Goal: Information Seeking & Learning: Check status

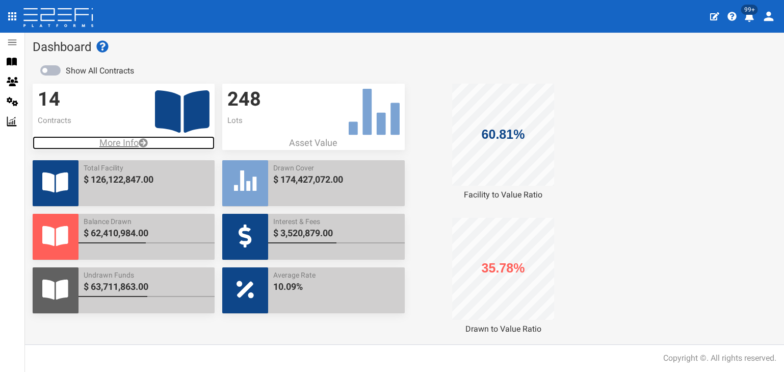
click at [113, 143] on p "More Info" at bounding box center [124, 142] width 182 height 13
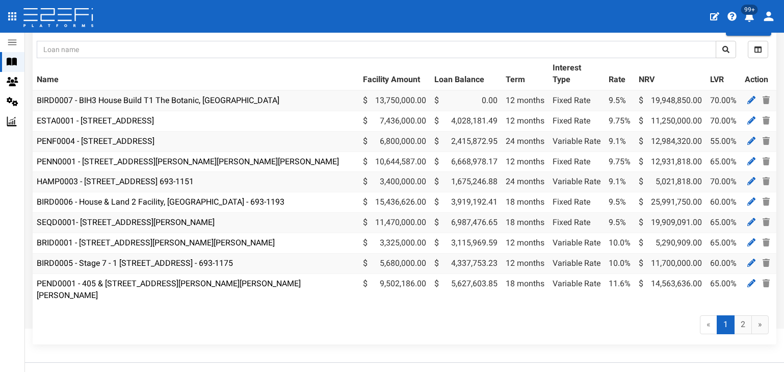
scroll to position [90, 0]
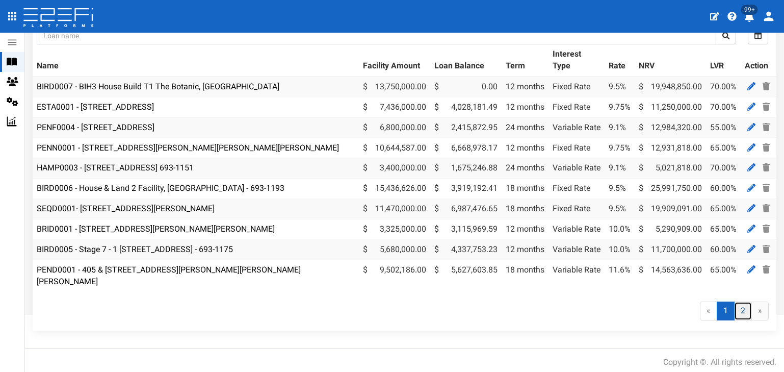
click at [738, 306] on link "2" at bounding box center [743, 310] width 18 height 19
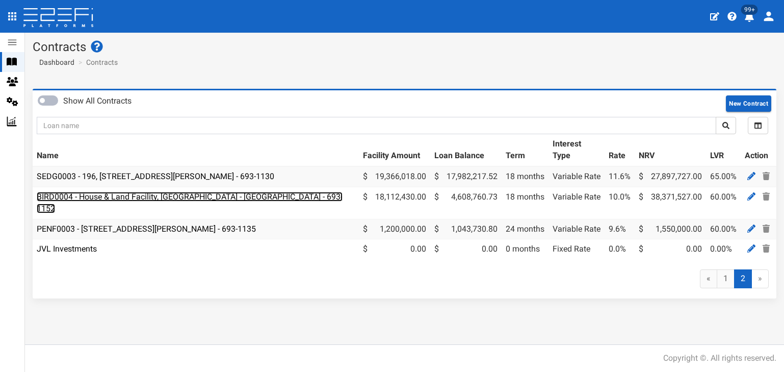
click at [149, 197] on link "BIRD0004 - House & Land Facility, [GEOGRAPHIC_DATA] - [GEOGRAPHIC_DATA] - 693-1…" at bounding box center [190, 202] width 306 height 21
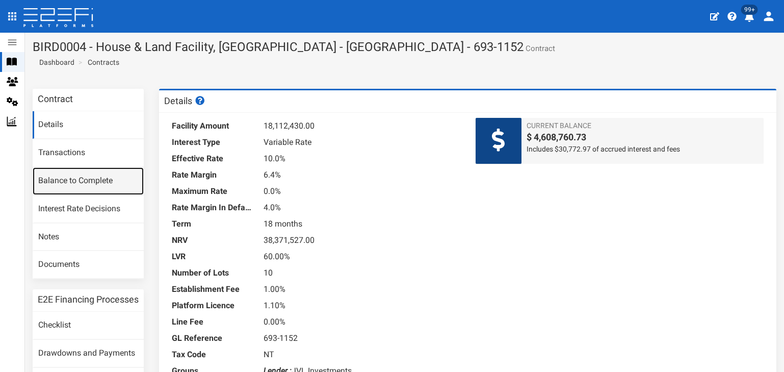
click at [73, 178] on link "Balance to Complete" at bounding box center [88, 181] width 111 height 28
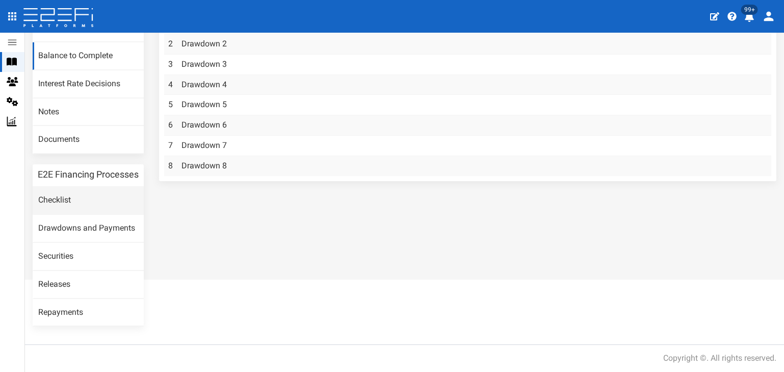
scroll to position [134, 0]
click at [198, 161] on link "Drawdown 8" at bounding box center [203, 166] width 45 height 10
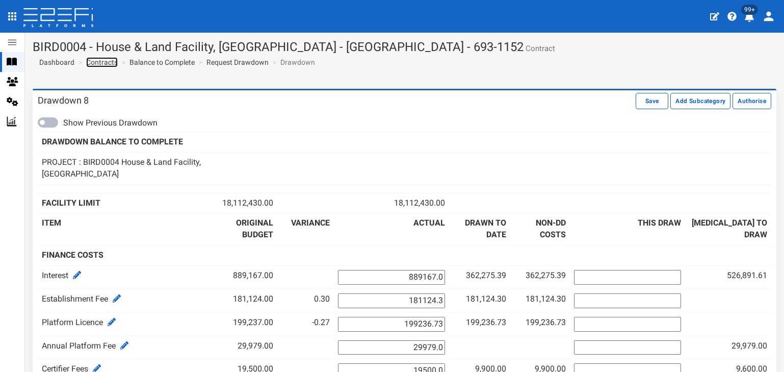
click at [107, 62] on link "Contracts" at bounding box center [102, 62] width 32 height 10
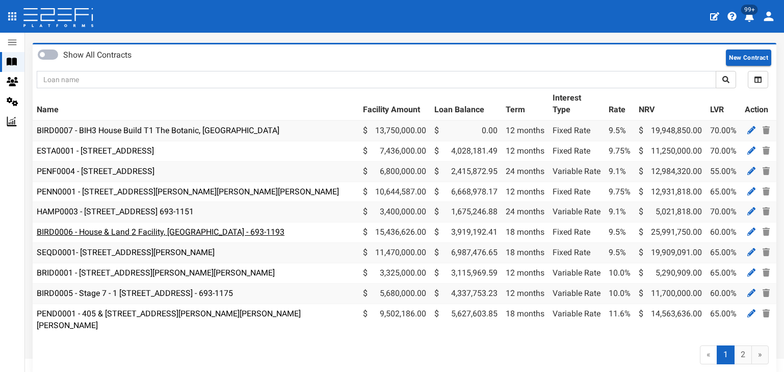
scroll to position [90, 0]
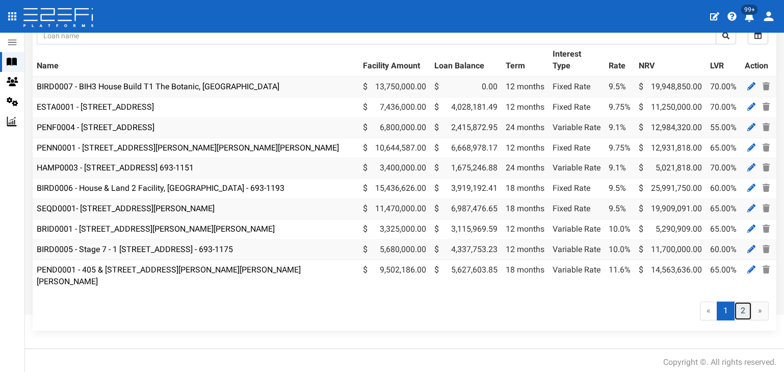
click at [734, 302] on link "2" at bounding box center [743, 310] width 18 height 19
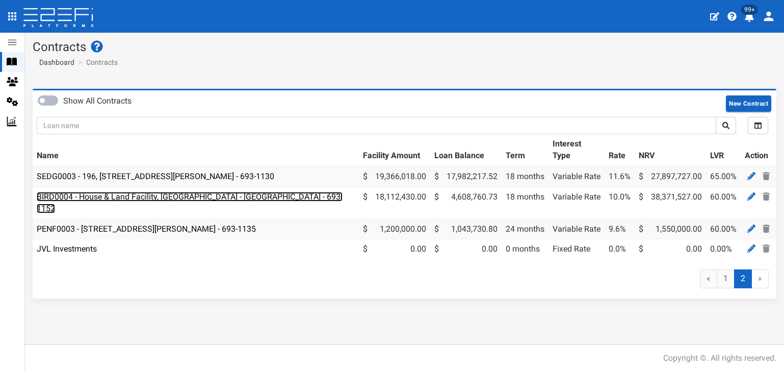
click at [153, 196] on link "BIRD0004 - House & Land Facility, [GEOGRAPHIC_DATA] - [GEOGRAPHIC_DATA] - 693-1…" at bounding box center [190, 202] width 306 height 21
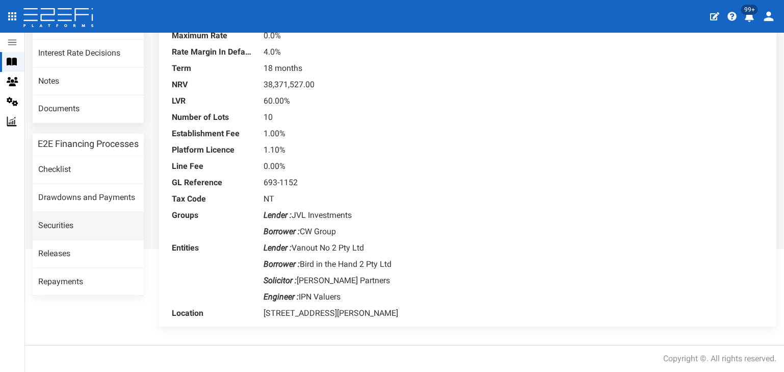
scroll to position [156, 0]
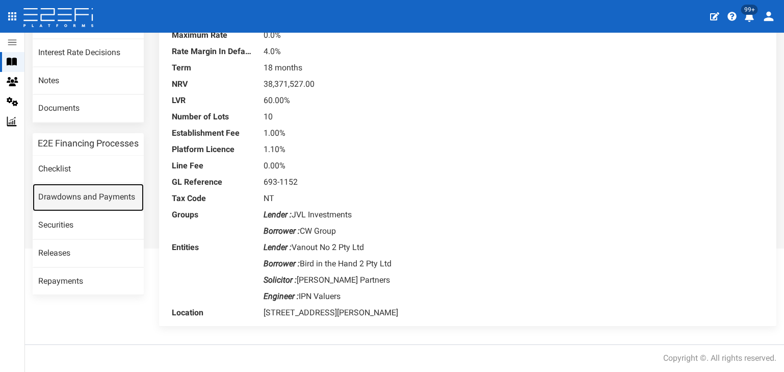
click at [74, 205] on link "Drawdowns and Payments" at bounding box center [88, 198] width 111 height 28
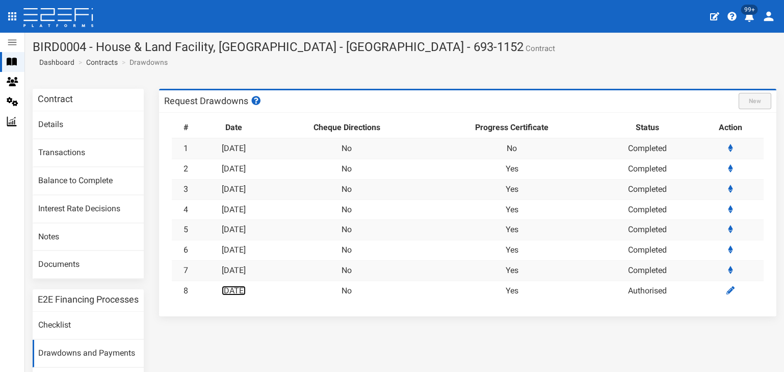
click at [238, 291] on link "[DATE]" at bounding box center [234, 290] width 24 height 10
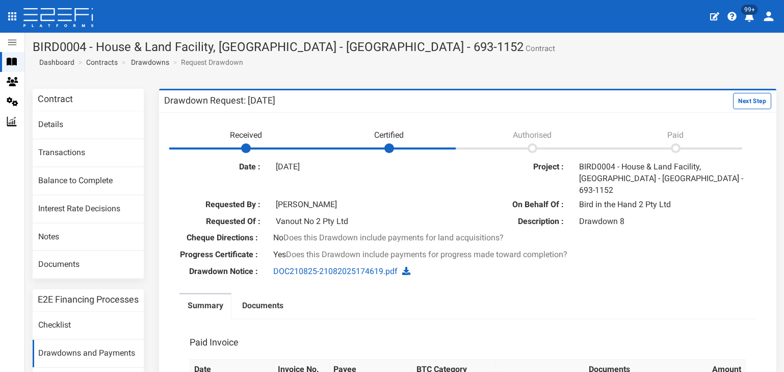
scroll to position [51, 0]
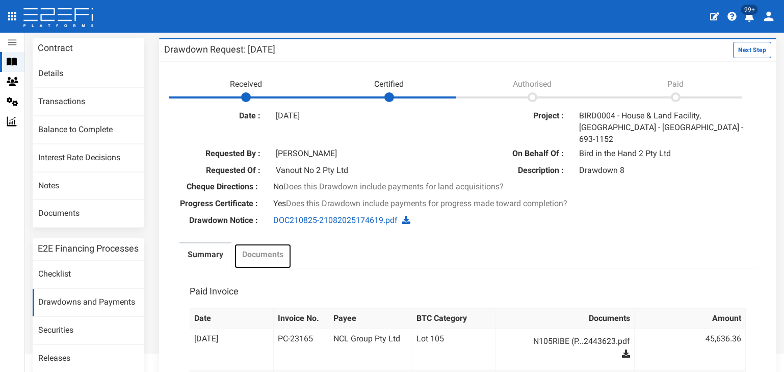
click at [259, 249] on label "Documents" at bounding box center [262, 255] width 41 height 12
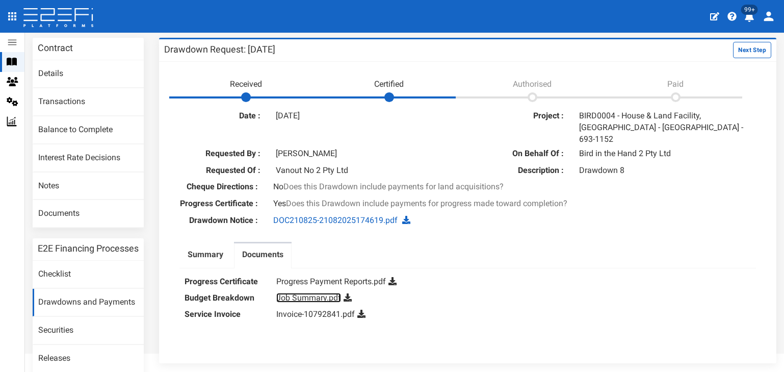
click at [293, 293] on link "Job Summary.pdf" at bounding box center [308, 298] width 65 height 10
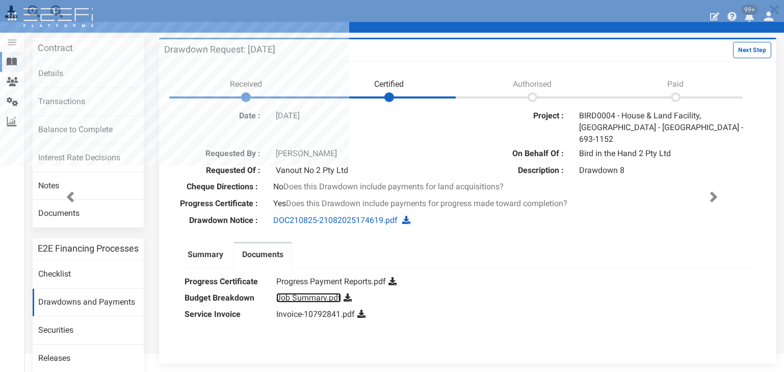
scroll to position [0, 0]
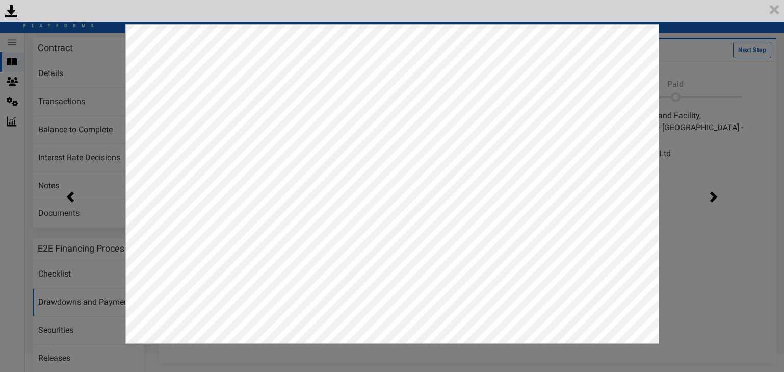
click at [707, 50] on div "<p>Your browser does not support iframes.</p><script type="text/javascript">ale…" at bounding box center [392, 186] width 784 height 372
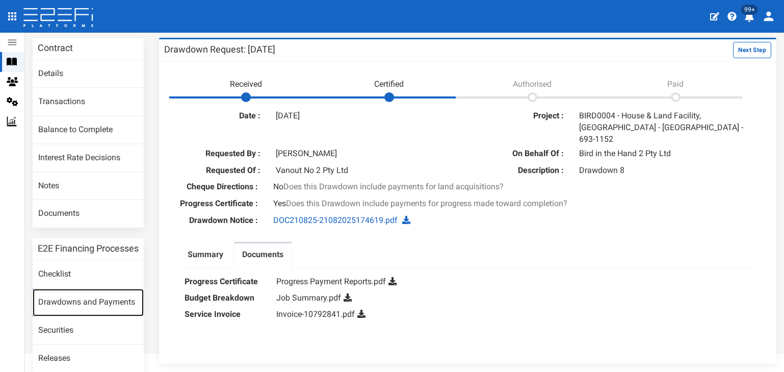
click at [83, 309] on link "Drawdowns and Payments" at bounding box center [88, 303] width 111 height 28
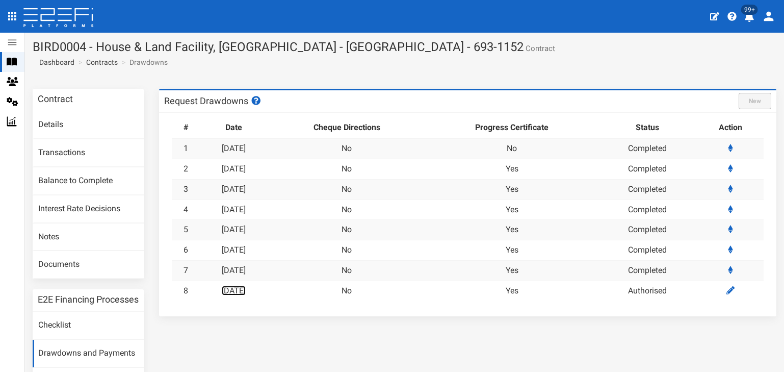
click at [238, 292] on link "[DATE]" at bounding box center [234, 290] width 24 height 10
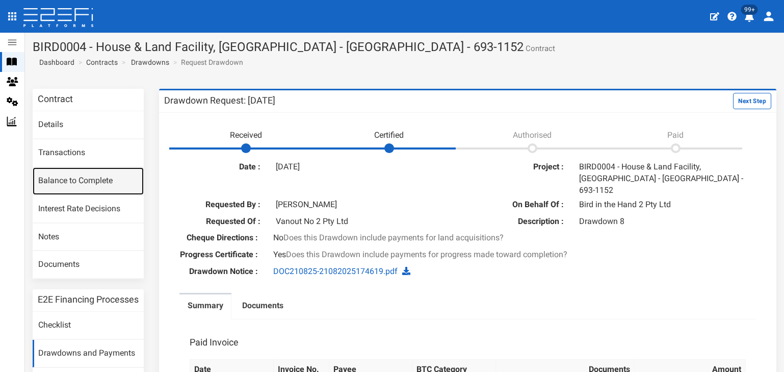
click at [73, 180] on link "Balance to Complete" at bounding box center [88, 181] width 111 height 28
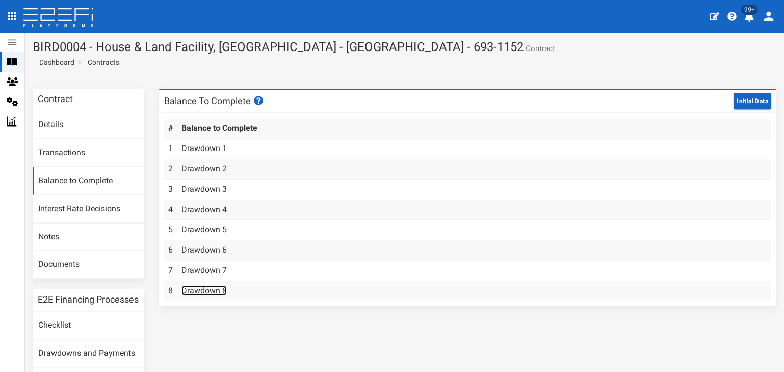
click at [200, 294] on link "Drawdown 8" at bounding box center [203, 290] width 45 height 10
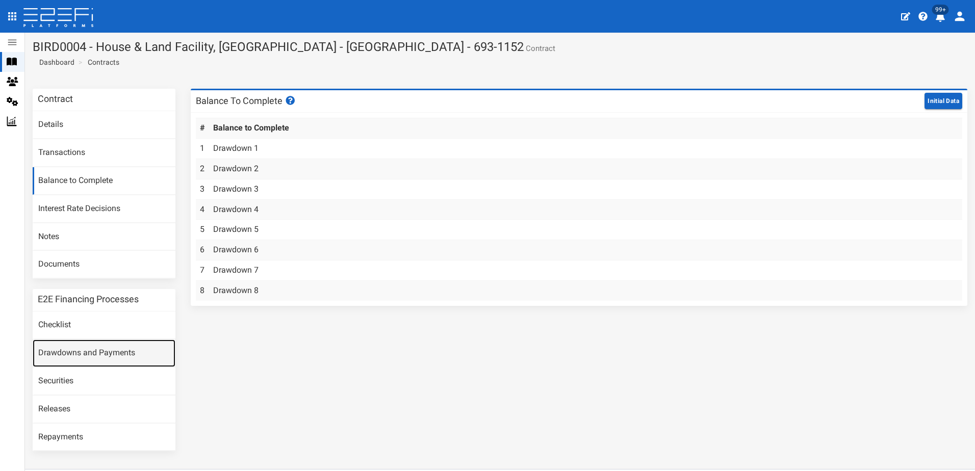
click at [74, 355] on link "Drawdowns and Payments" at bounding box center [104, 354] width 143 height 28
click at [102, 61] on link "Contracts" at bounding box center [104, 62] width 32 height 10
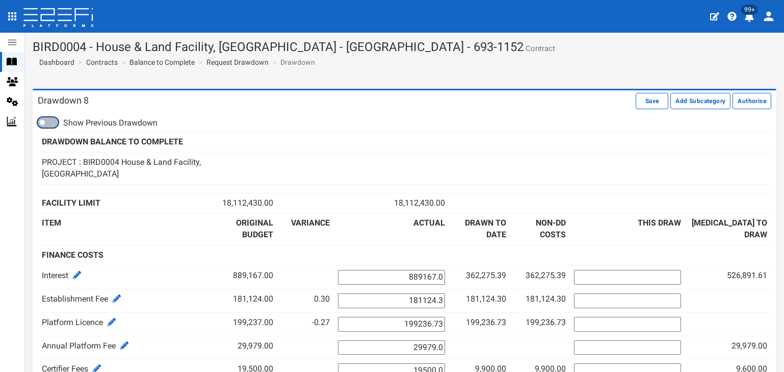
click at [45, 120] on span at bounding box center [48, 122] width 20 height 10
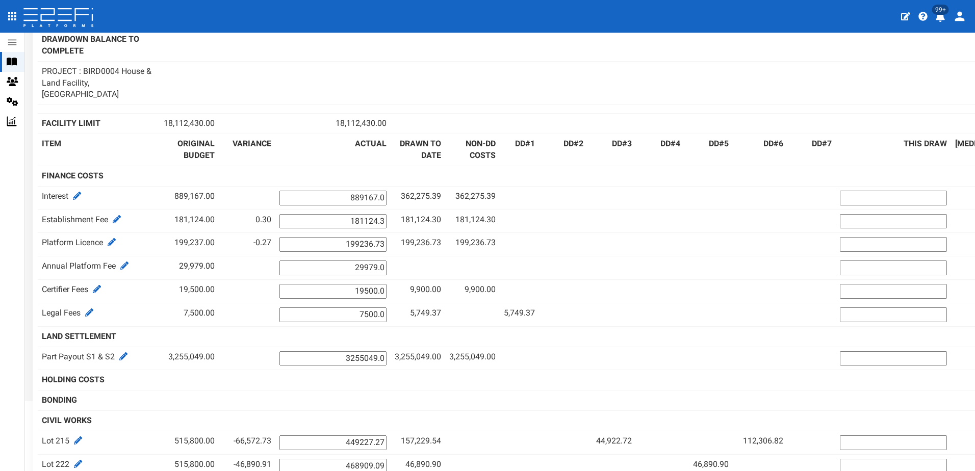
scroll to position [102, 0]
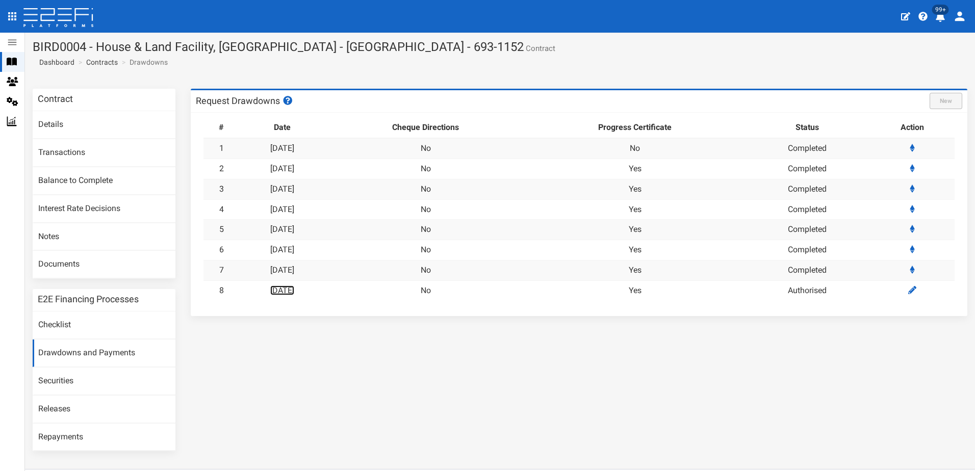
click at [289, 293] on link "21-08-2025" at bounding box center [282, 290] width 24 height 10
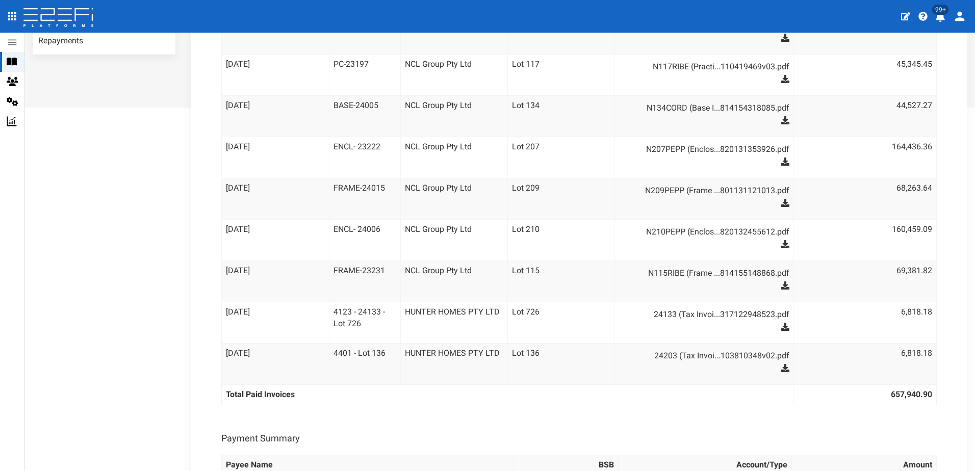
scroll to position [459, 0]
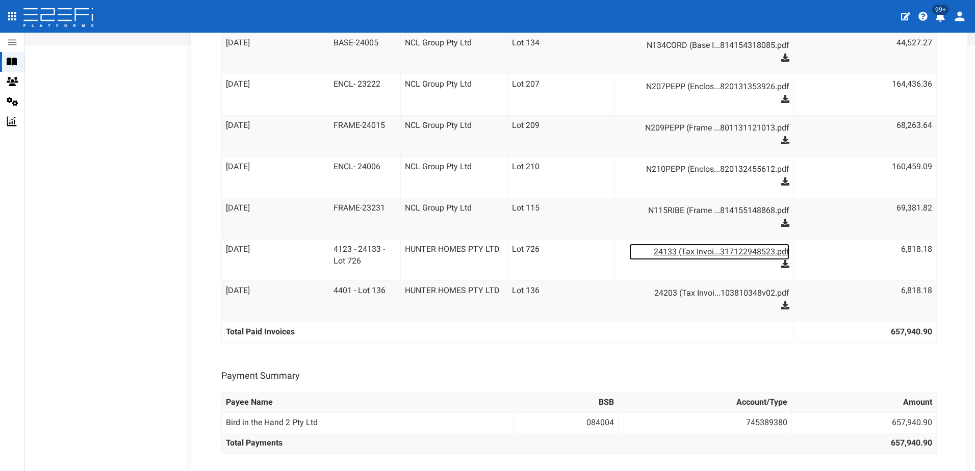
click at [730, 254] on link "24133 (Tax Invoi...317122948523.pdf" at bounding box center [709, 252] width 160 height 16
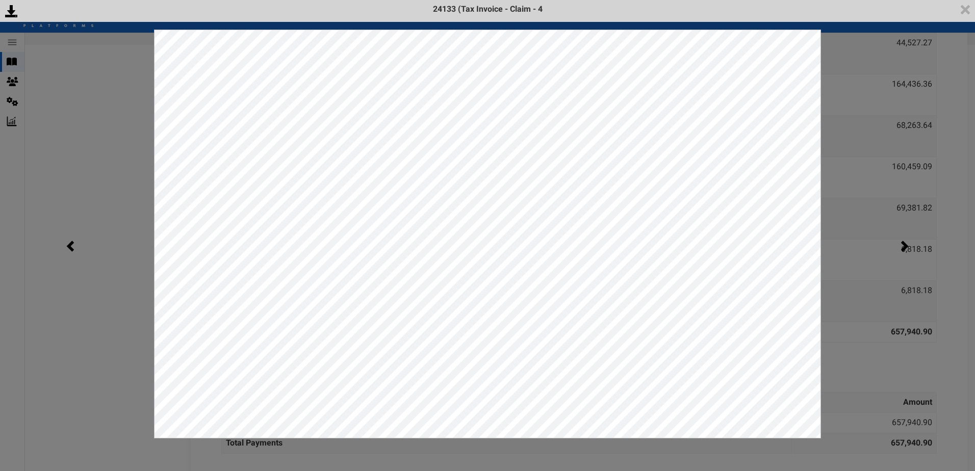
scroll to position [0, 0]
click at [865, 71] on div "<p>Your browser does not support iframes.</p><script type="text/javascript">ale…" at bounding box center [487, 235] width 975 height 471
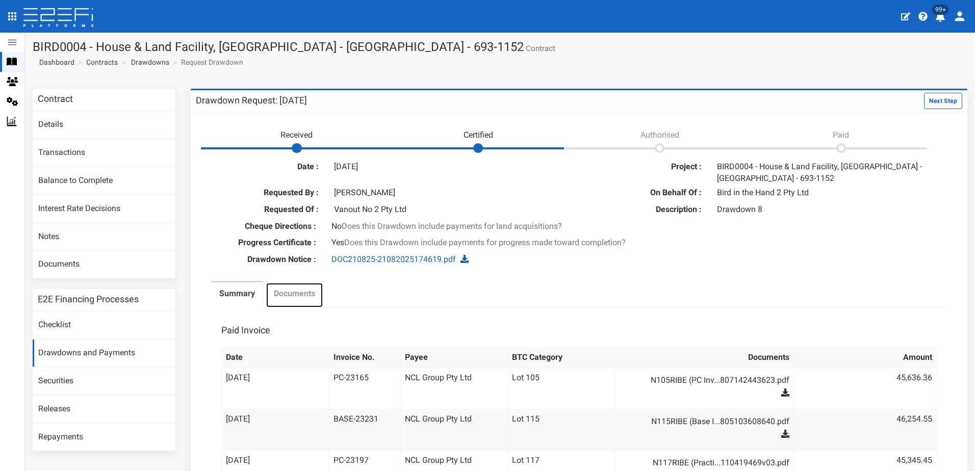
click at [304, 292] on label "Documents" at bounding box center [294, 294] width 41 height 12
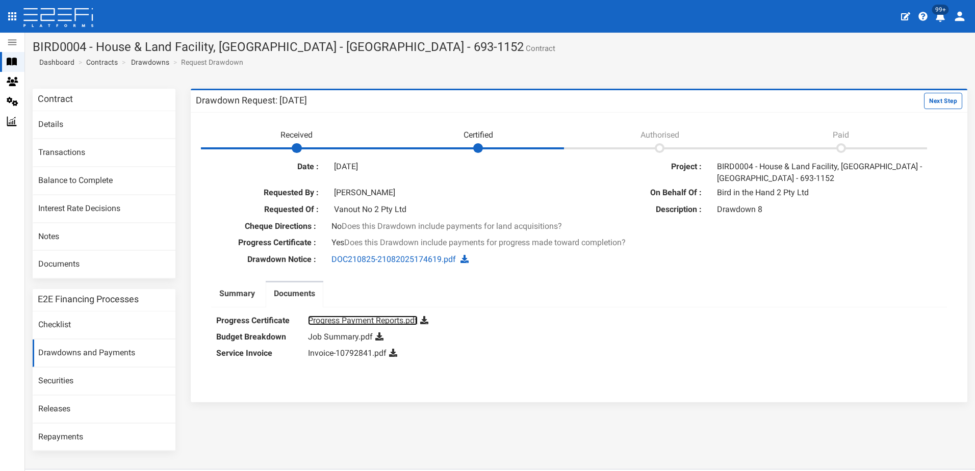
click at [358, 320] on link "Progress Payment Reports.pdf" at bounding box center [363, 321] width 110 height 10
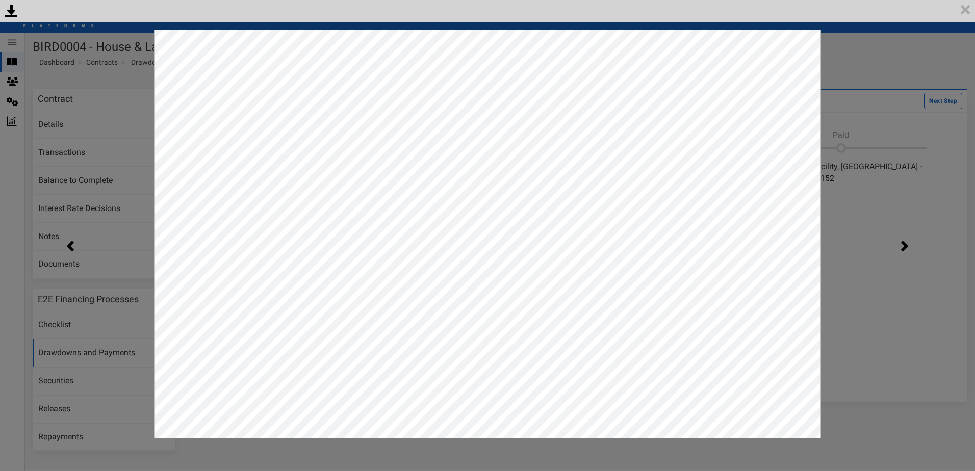
drag, startPoint x: 906, startPoint y: 299, endPoint x: 775, endPoint y: 301, distance: 130.5
click at [905, 299] on div "<p>Your browser does not support iframes.</p><script type="text/javascript">ale…" at bounding box center [487, 235] width 975 height 471
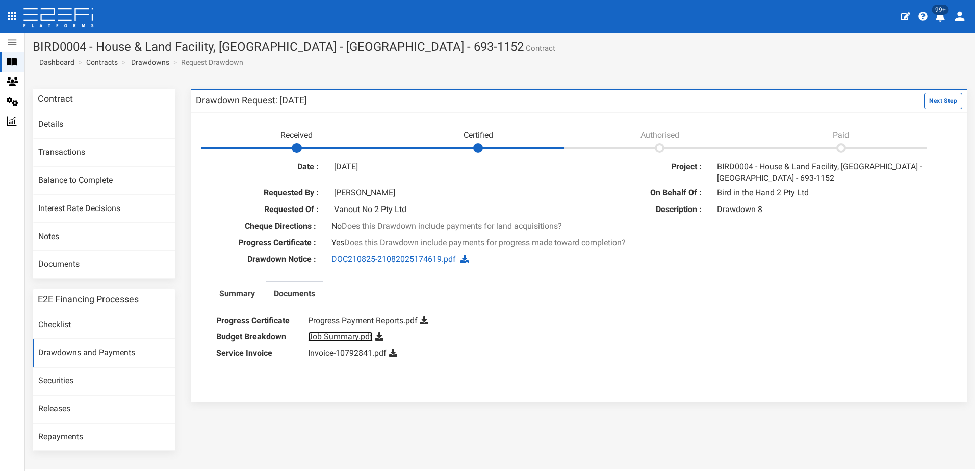
click at [333, 336] on link "Job Summary.pdf" at bounding box center [340, 337] width 65 height 10
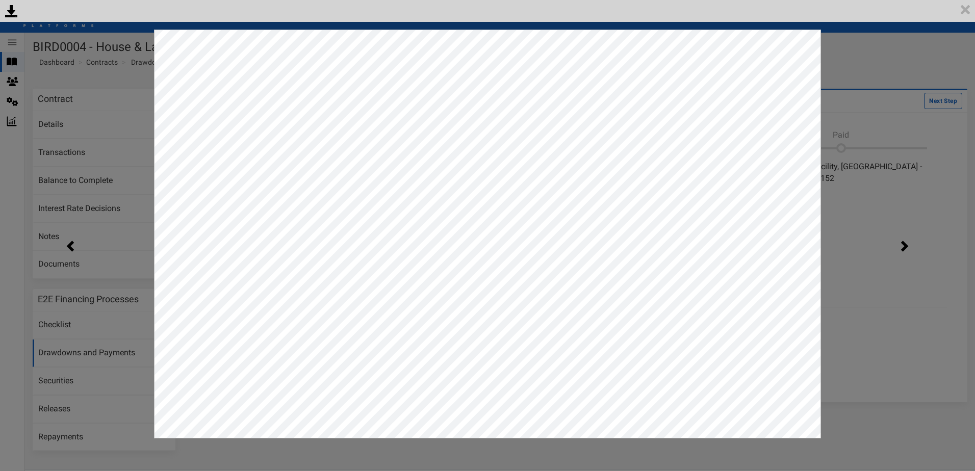
click at [880, 211] on div "<p>Your browser does not support iframes.</p><script type="text/javascript">ale…" at bounding box center [487, 235] width 975 height 471
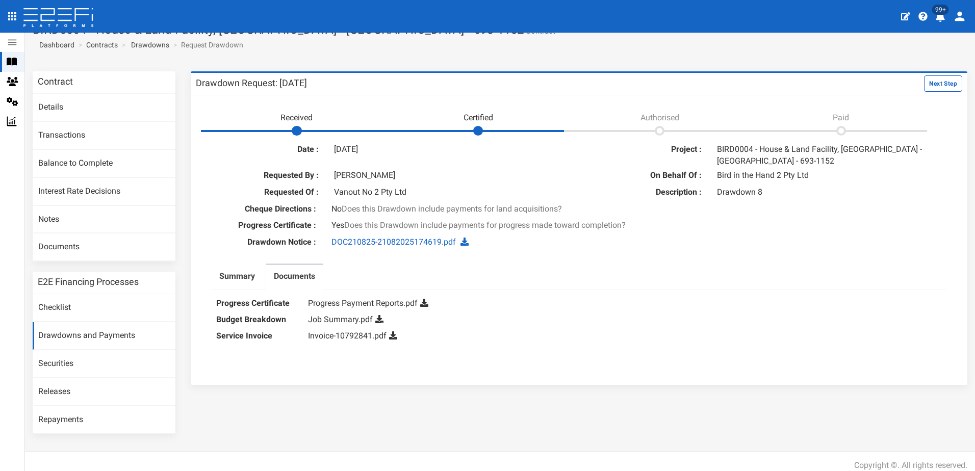
scroll to position [25, 0]
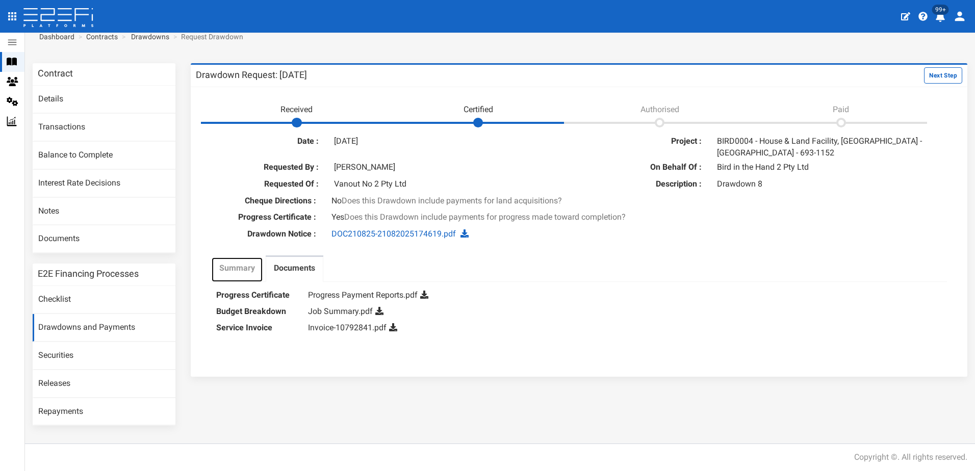
click at [228, 266] on label "Summary" at bounding box center [237, 269] width 36 height 12
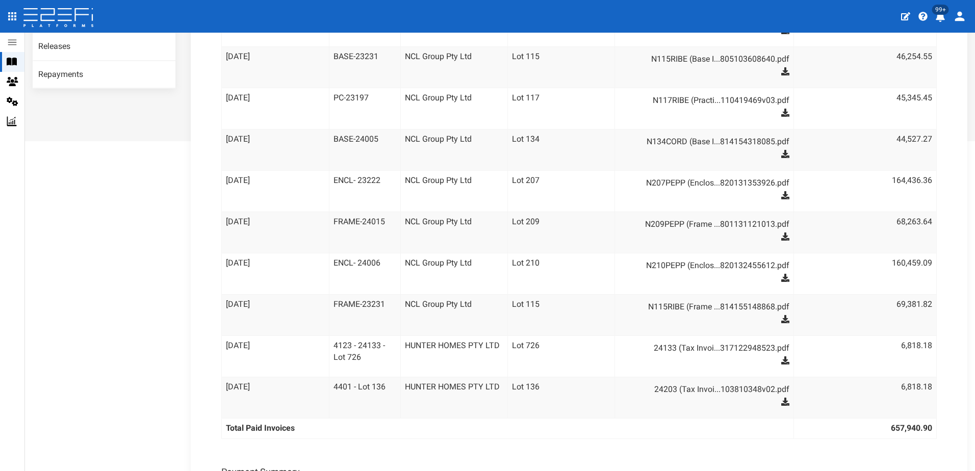
scroll to position [23, 0]
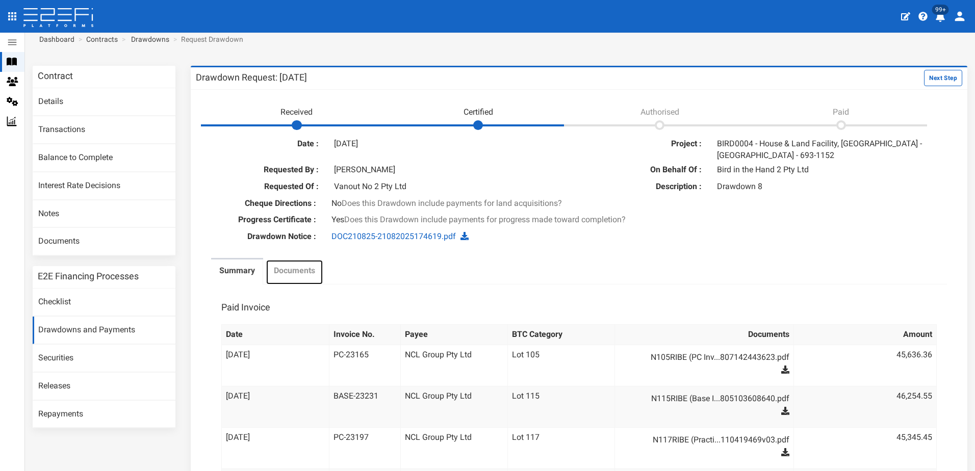
click at [302, 270] on label "Documents" at bounding box center [294, 271] width 41 height 12
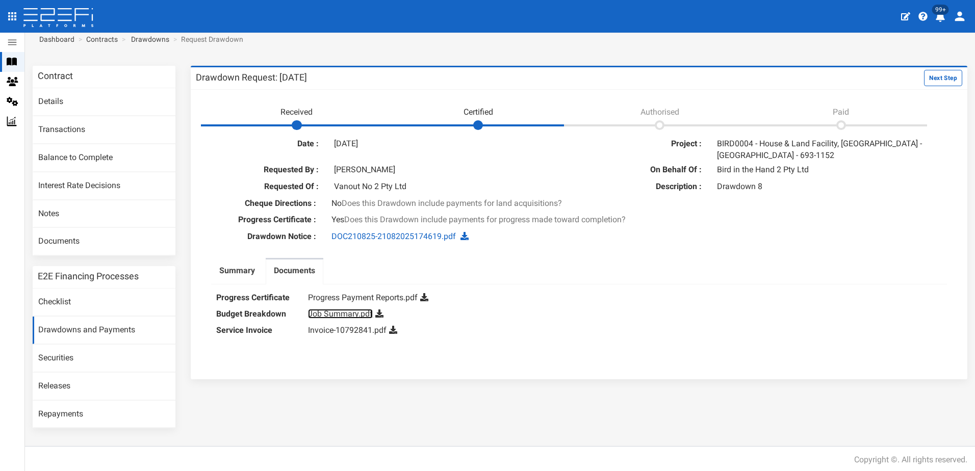
click at [345, 315] on link "Job Summary.pdf" at bounding box center [340, 314] width 65 height 10
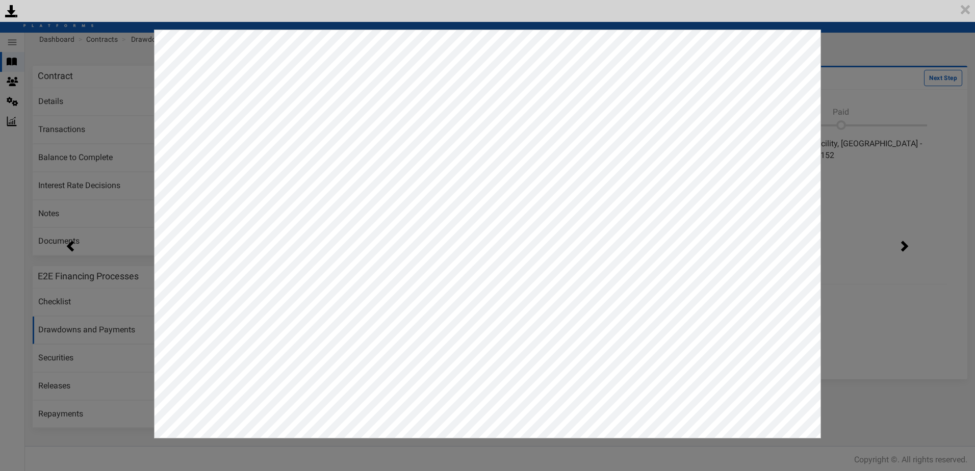
click at [847, 174] on div "<p>Your browser does not support iframes.</p><script type="text/javascript">ale…" at bounding box center [487, 235] width 975 height 471
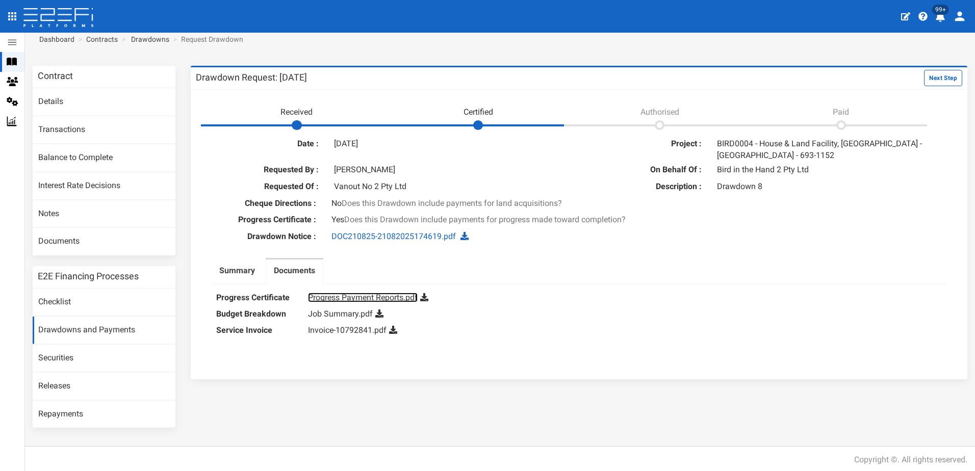
click at [355, 300] on link "Progress Payment Reports.pdf" at bounding box center [363, 298] width 110 height 10
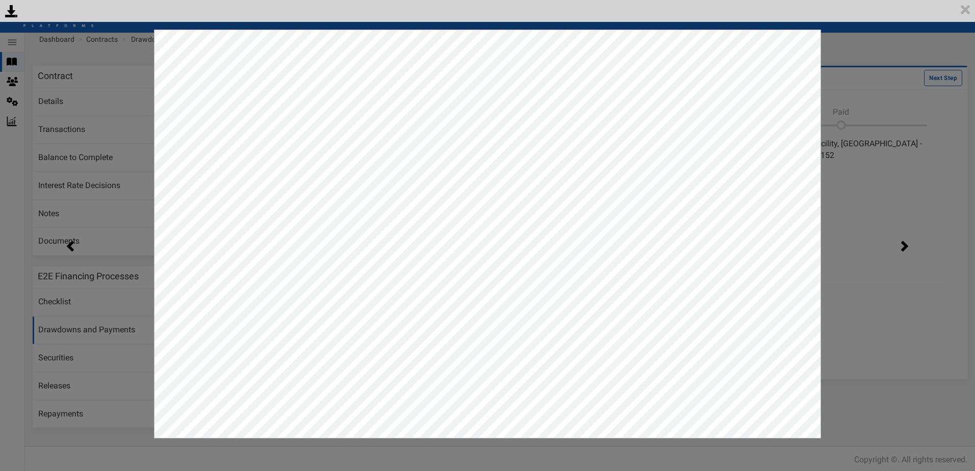
drag, startPoint x: 847, startPoint y: 175, endPoint x: 786, endPoint y: 181, distance: 61.0
click at [846, 175] on div "<p>Your browser does not support iframes.</p><script type="text/javascript">ale…" at bounding box center [487, 235] width 975 height 471
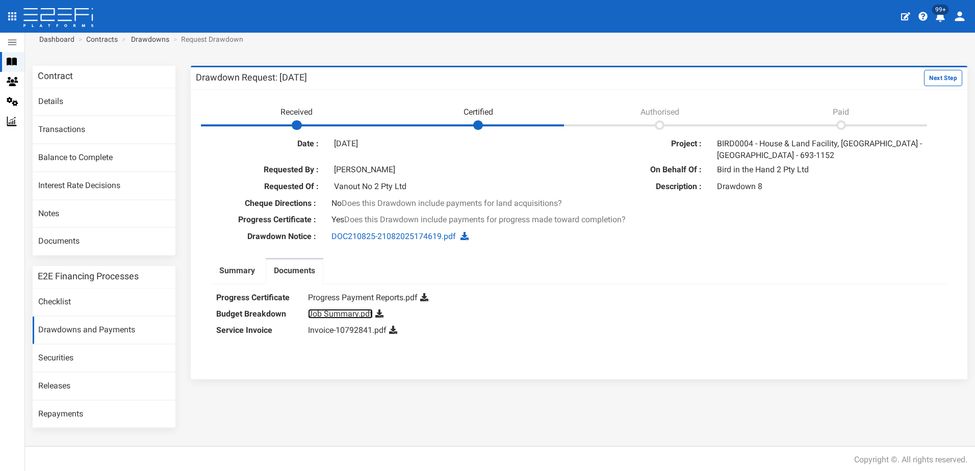
click at [336, 315] on link "Job Summary.pdf" at bounding box center [340, 314] width 65 height 10
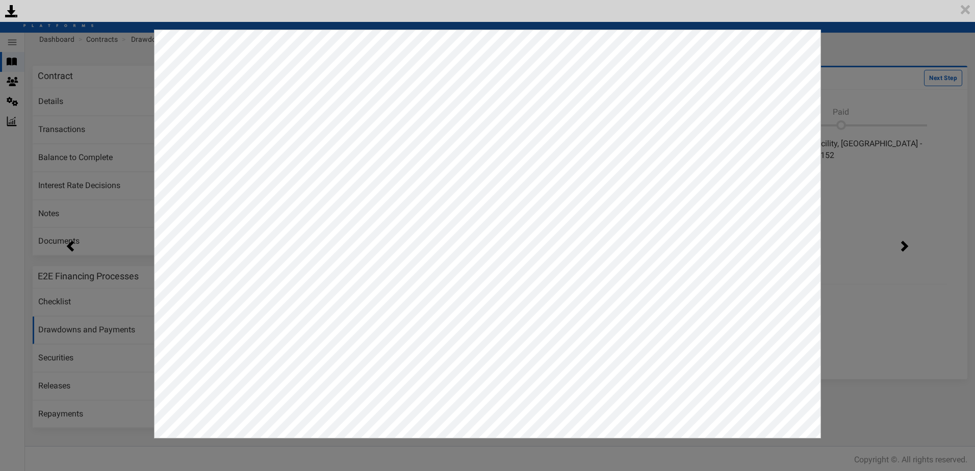
click at [905, 160] on div "<p>Your browser does not support iframes.</p><script type="text/javascript">ale…" at bounding box center [487, 235] width 975 height 471
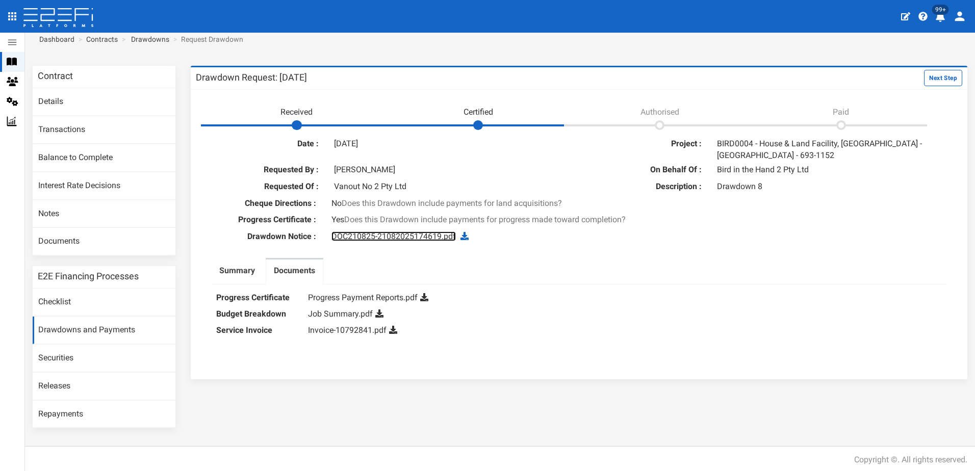
click at [375, 236] on link "DOC210825-21082025174619.pdf" at bounding box center [393, 236] width 124 height 10
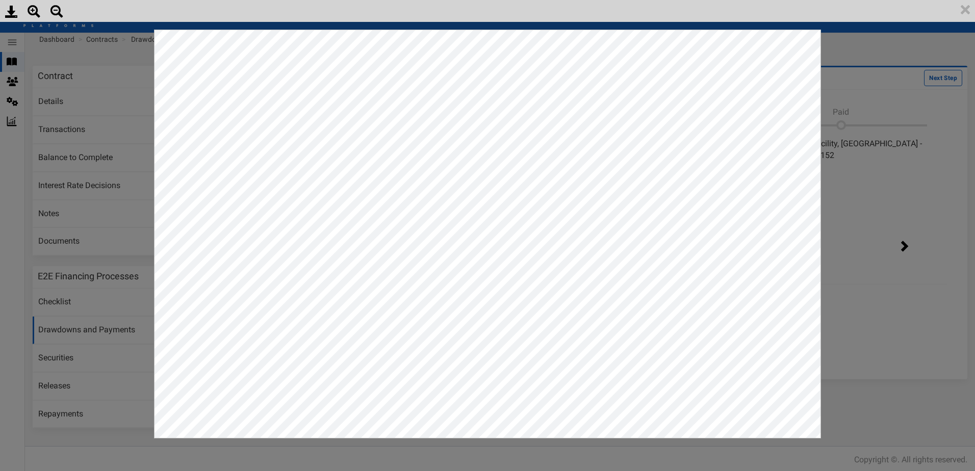
scroll to position [0, 0]
click at [871, 190] on div "<p>Your browser does not support iframes.</p><script type="text/javascript">ale…" at bounding box center [487, 235] width 975 height 471
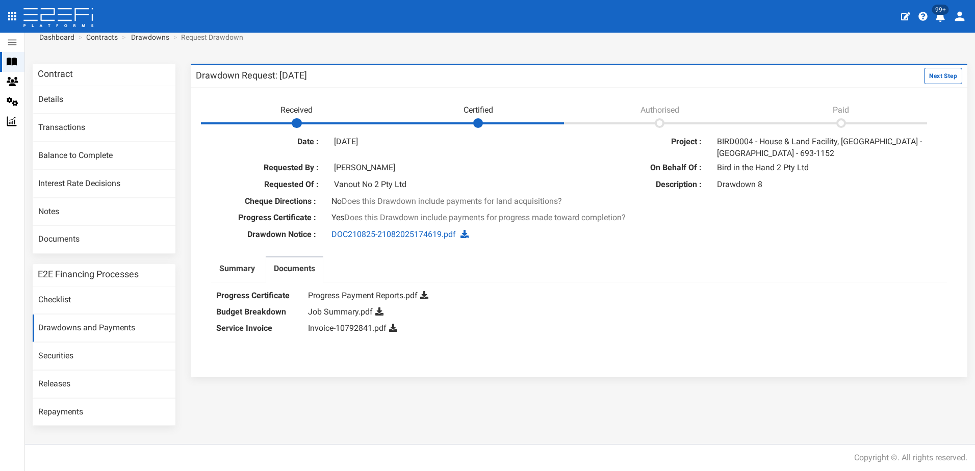
scroll to position [25, 0]
click at [334, 308] on link "Job Summary.pdf" at bounding box center [340, 311] width 65 height 10
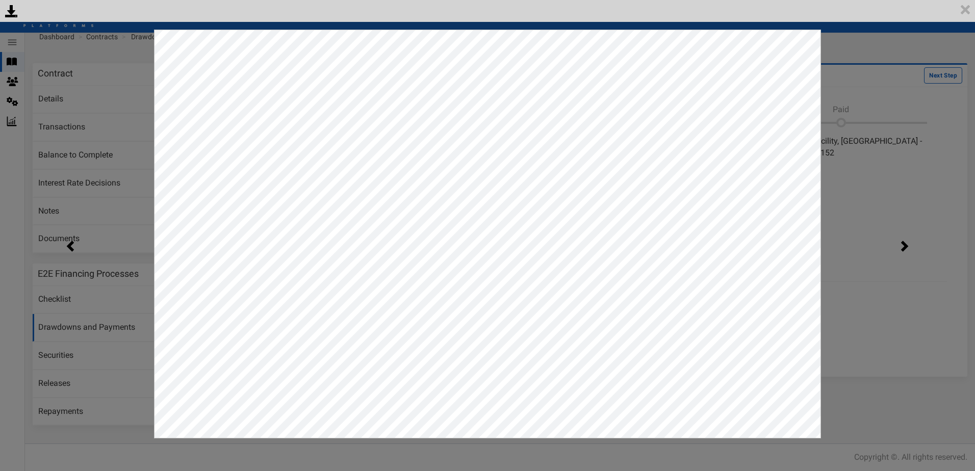
click at [849, 175] on div "<p>Your browser does not support iframes.</p><script type="text/javascript">ale…" at bounding box center [487, 235] width 975 height 471
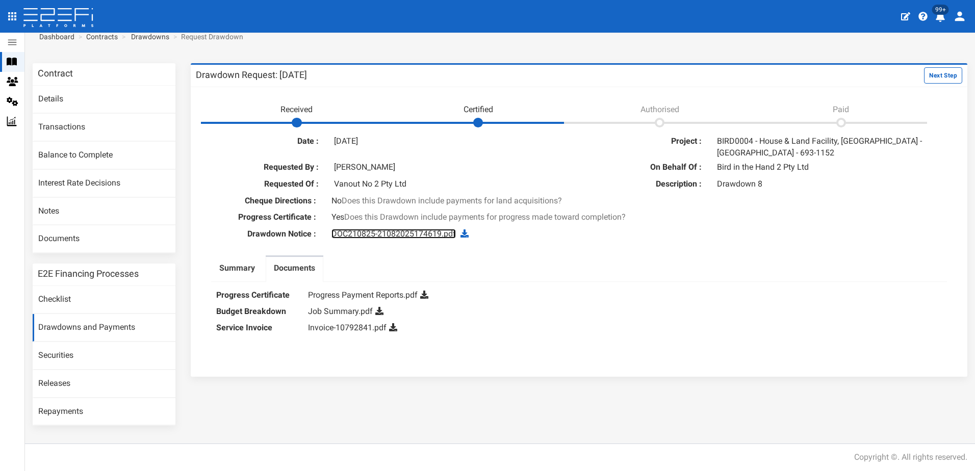
click at [372, 237] on link "DOC210825-21082025174619.pdf" at bounding box center [393, 234] width 124 height 10
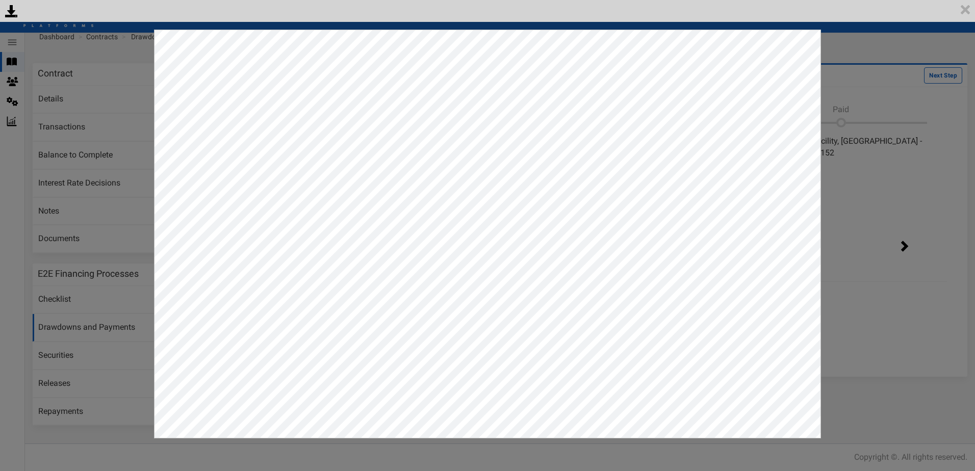
drag, startPoint x: 875, startPoint y: 169, endPoint x: 878, endPoint y: 176, distance: 8.1
click at [875, 170] on div "<p>Your browser does not support iframes.</p><script type="text/javascript">ale…" at bounding box center [487, 235] width 975 height 471
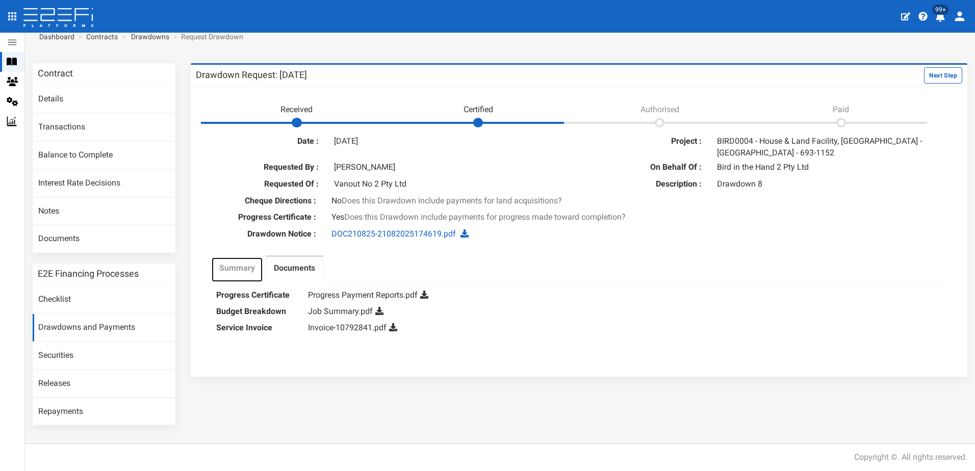
click at [232, 267] on label "Summary" at bounding box center [237, 269] width 36 height 12
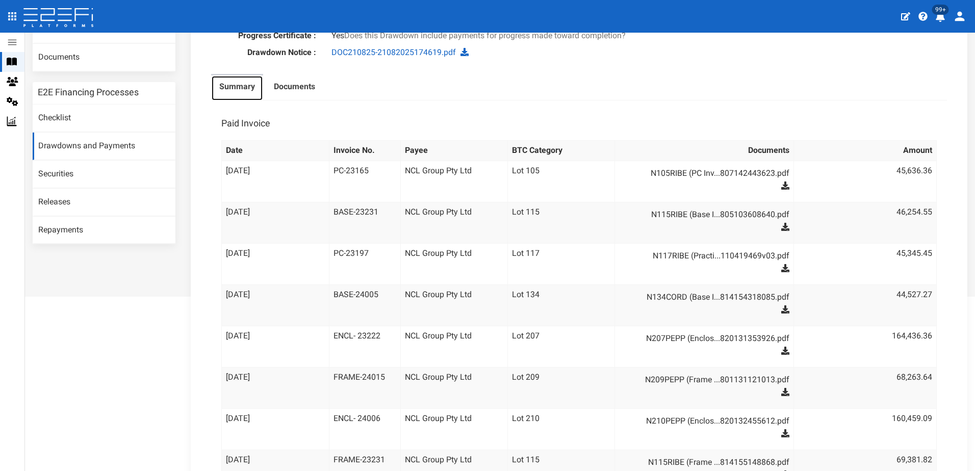
scroll to position [0, 0]
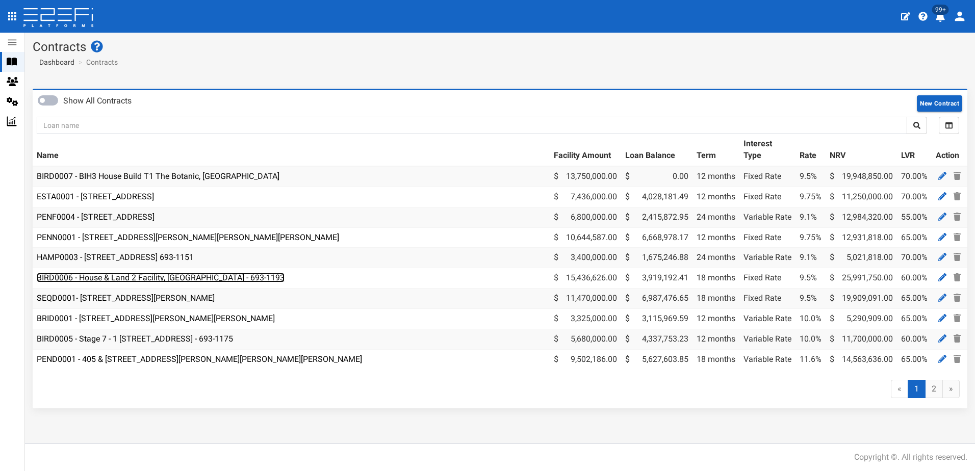
click at [142, 277] on link "BIRD0006 - House & Land 2 Facility, [GEOGRAPHIC_DATA] - 693-1193" at bounding box center [161, 278] width 248 height 10
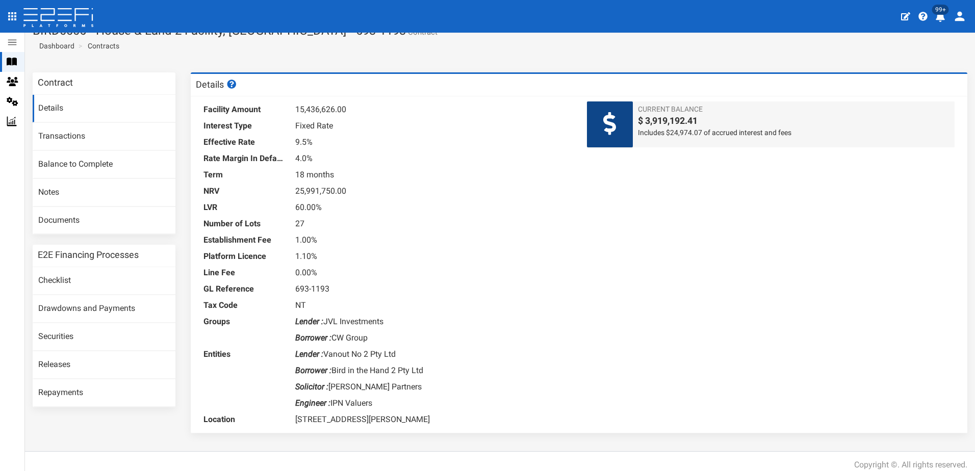
scroll to position [24, 0]
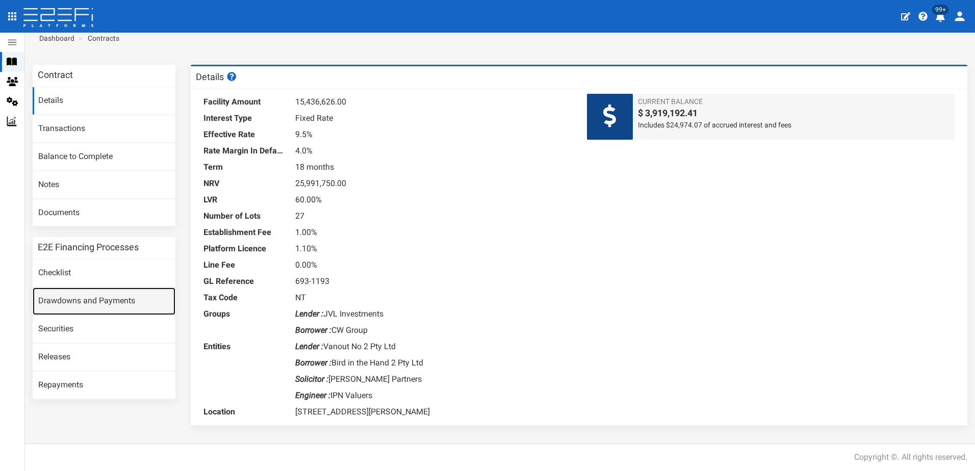
click at [92, 302] on link "Drawdowns and Payments" at bounding box center [104, 302] width 143 height 28
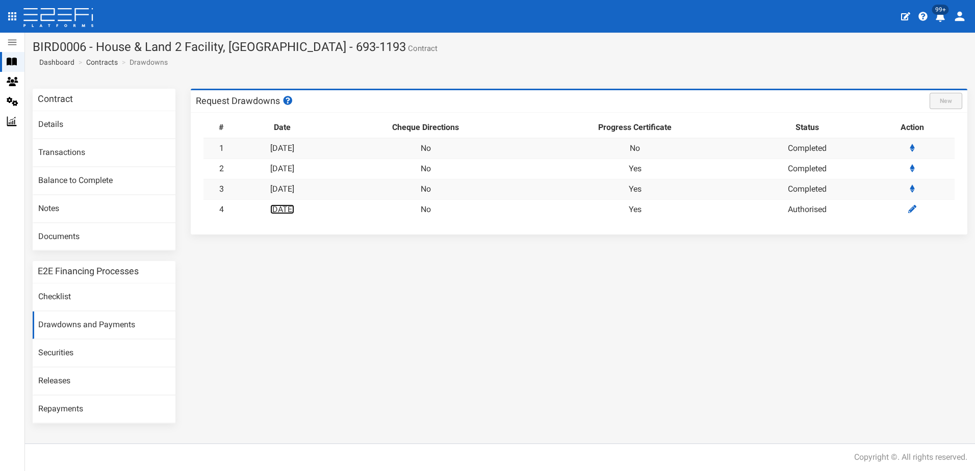
click at [291, 207] on link "[DATE]" at bounding box center [282, 209] width 24 height 10
click at [46, 118] on link "Details" at bounding box center [104, 125] width 143 height 28
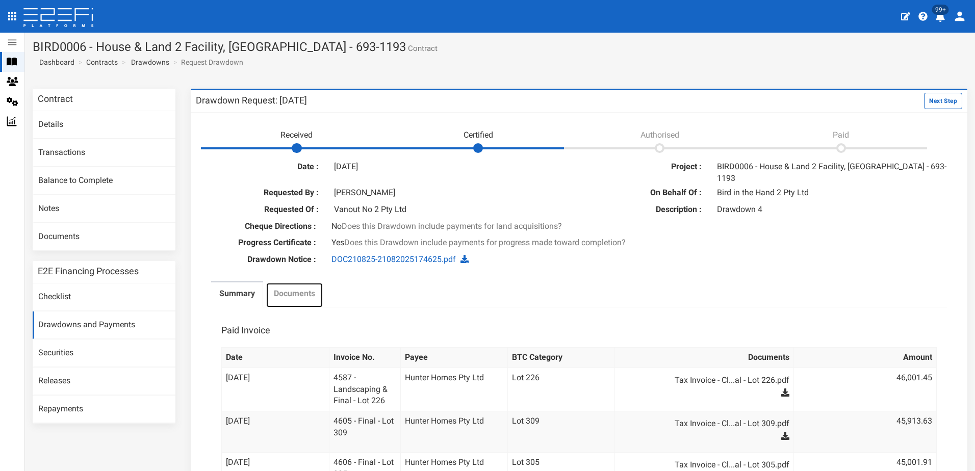
click at [280, 288] on label "Documents" at bounding box center [294, 294] width 41 height 12
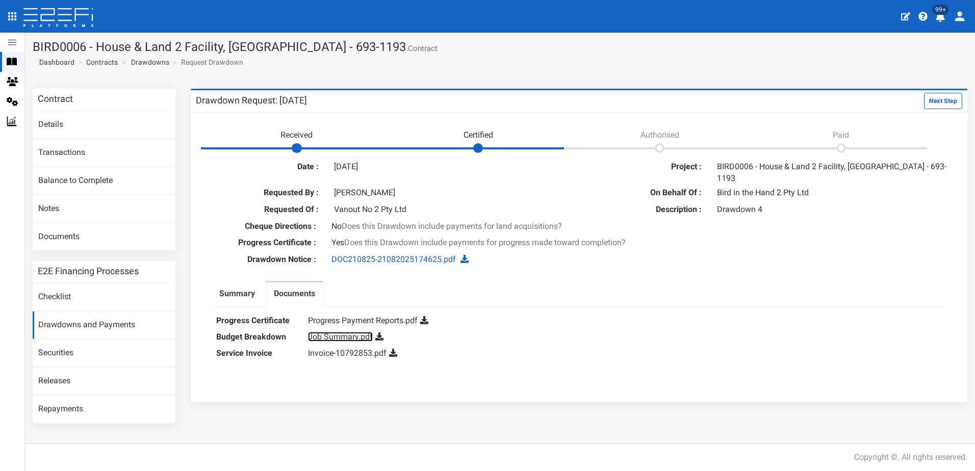
click at [337, 332] on link "Job Summary.pdf" at bounding box center [340, 337] width 65 height 10
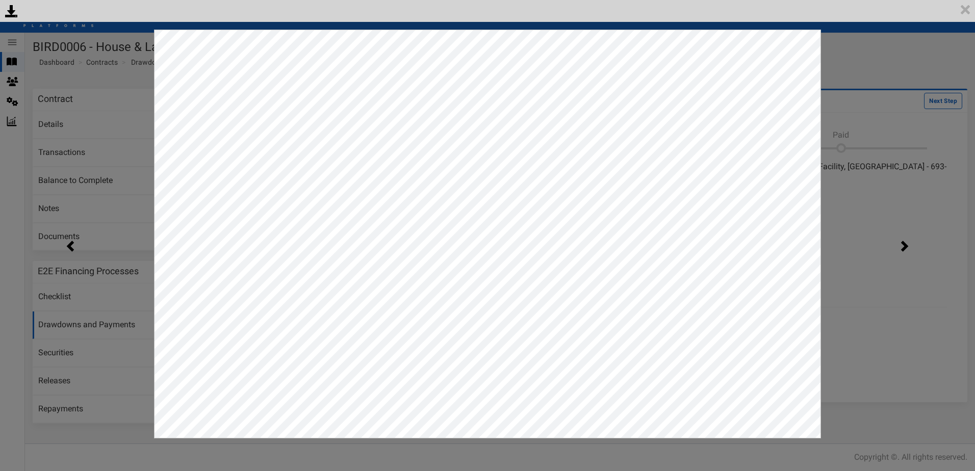
drag, startPoint x: 882, startPoint y: 73, endPoint x: 868, endPoint y: 73, distance: 14.3
click at [881, 73] on div "<p>Your browser does not support iframes.</p><script type="text/javascript">ale…" at bounding box center [487, 235] width 975 height 471
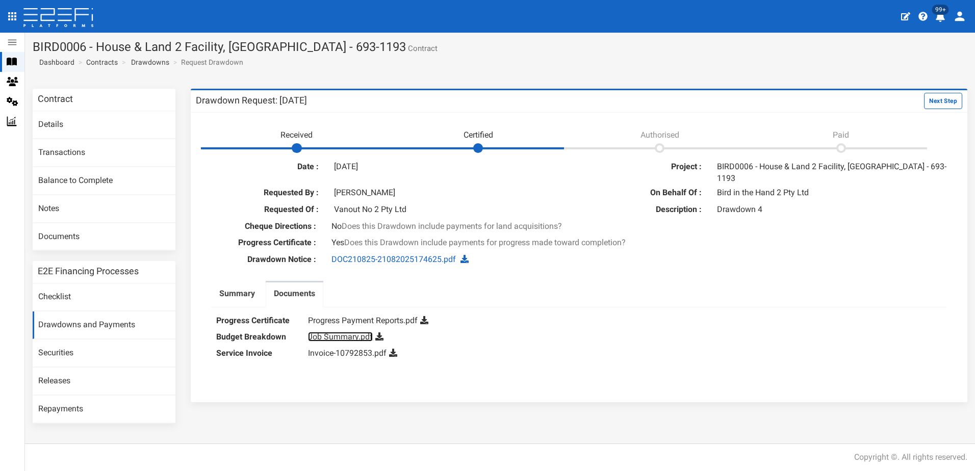
click at [340, 332] on link "Job Summary.pdf" at bounding box center [340, 337] width 65 height 10
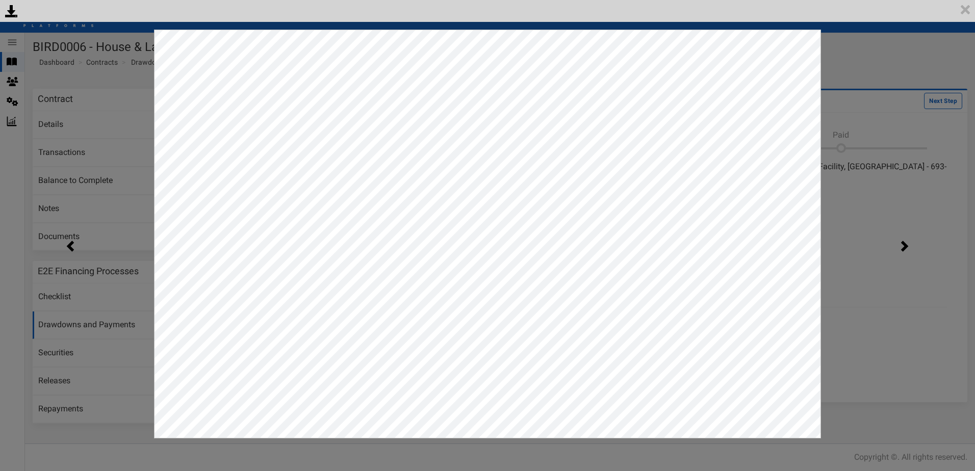
click at [865, 111] on div "<p>Your browser does not support iframes.</p><script type="text/javascript">ale…" at bounding box center [487, 235] width 975 height 471
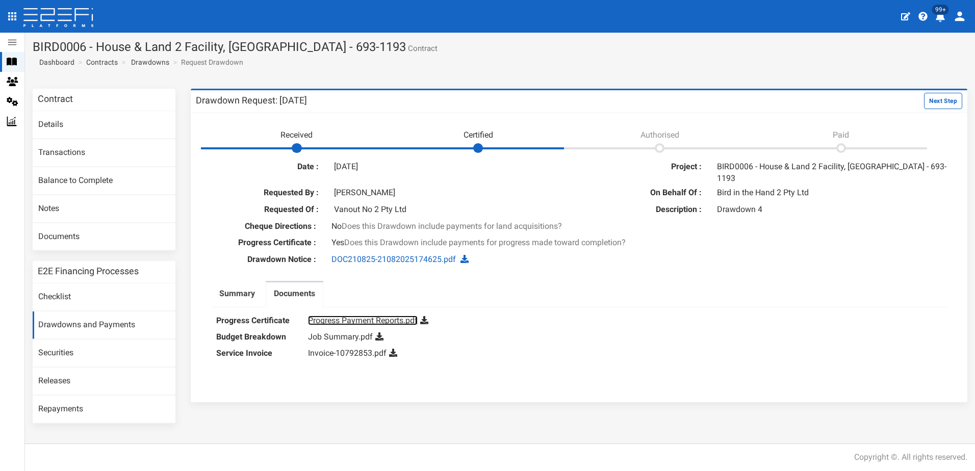
click at [357, 316] on link "Progress Payment Reports.pdf" at bounding box center [363, 321] width 110 height 10
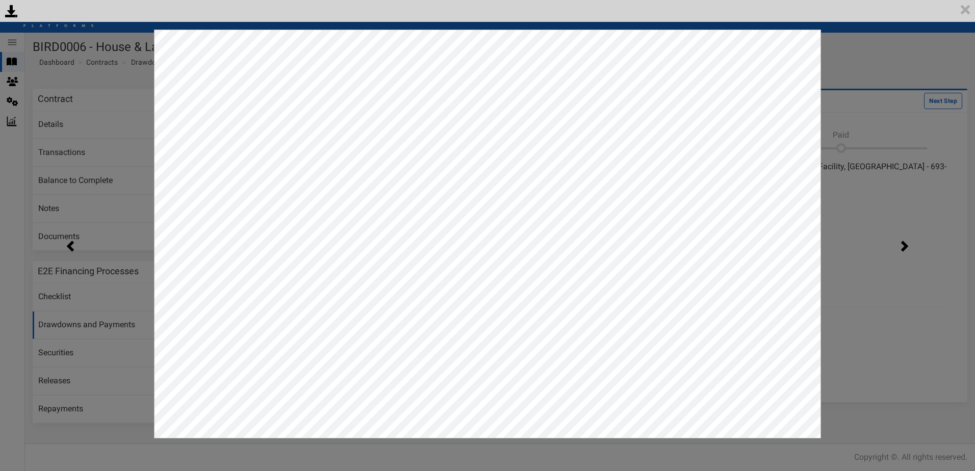
click at [920, 193] on div "<p>Your browser does not support iframes.</p><script type="text/javascript">ale…" at bounding box center [487, 235] width 975 height 471
